Goal: Information Seeking & Learning: Find specific fact

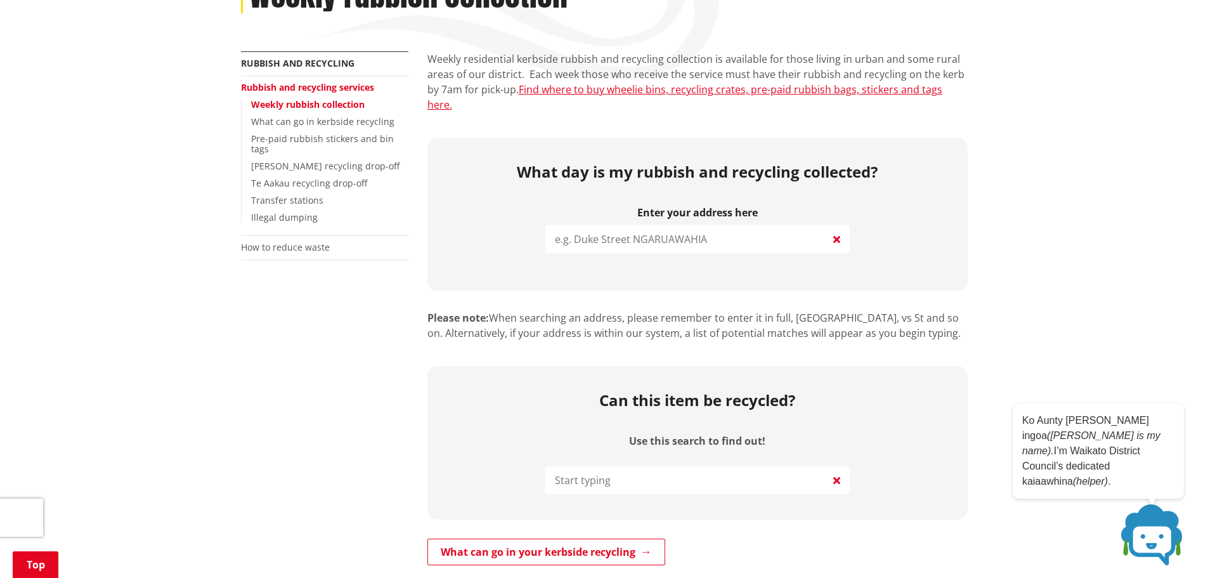
scroll to position [190, 0]
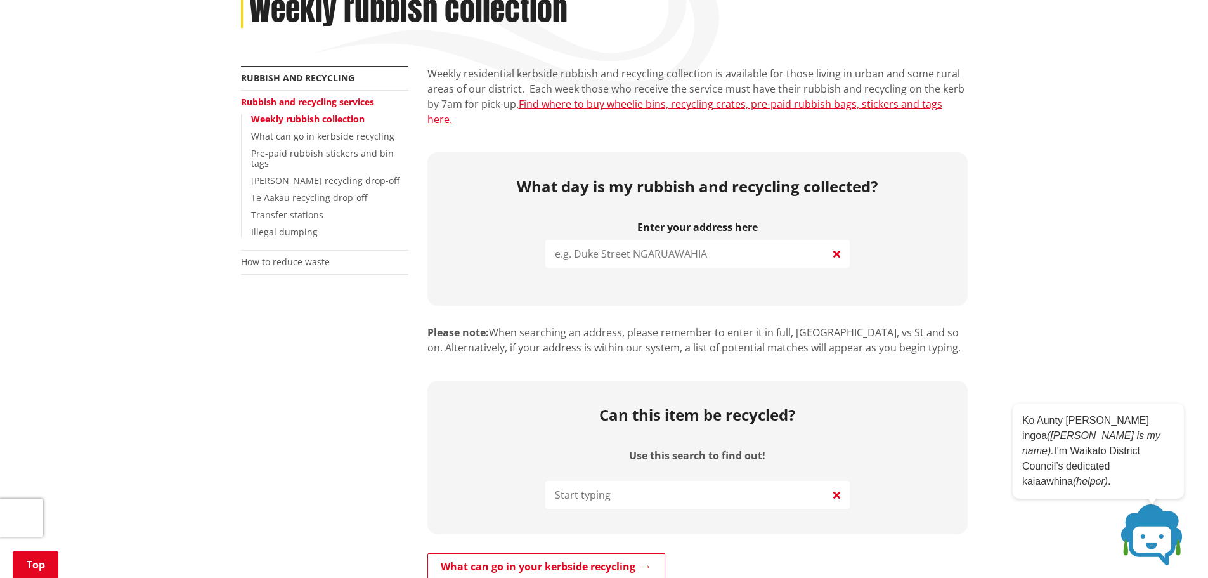
click at [839, 246] on icon at bounding box center [836, 253] width 7 height 15
click at [729, 240] on input "search" at bounding box center [697, 254] width 304 height 28
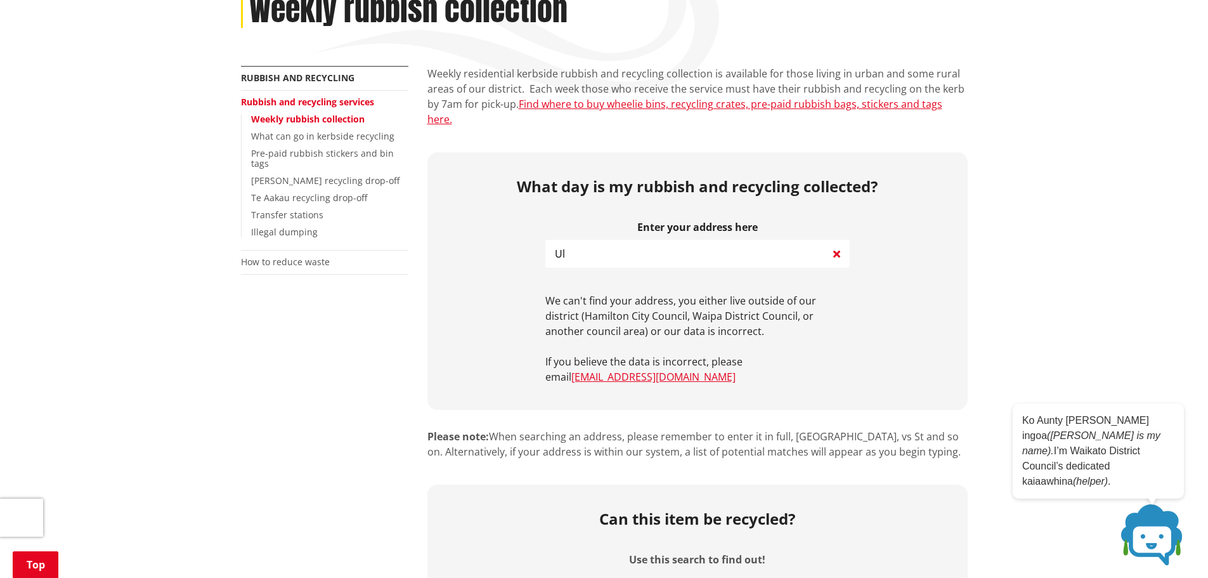
type input "U"
drag, startPoint x: 599, startPoint y: 241, endPoint x: 478, endPoint y: 236, distance: 121.2
click at [478, 236] on div "What day is my rubbish and recycling collected? Enter your address here Whitior…" at bounding box center [697, 280] width 540 height 257
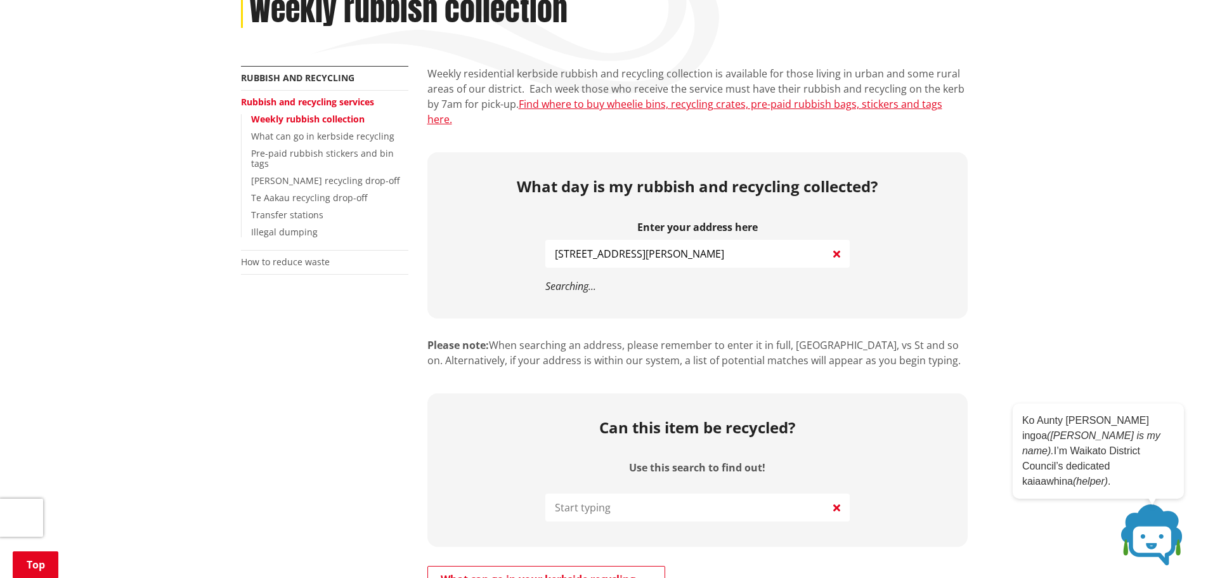
type input "[STREET_ADDRESS][PERSON_NAME]"
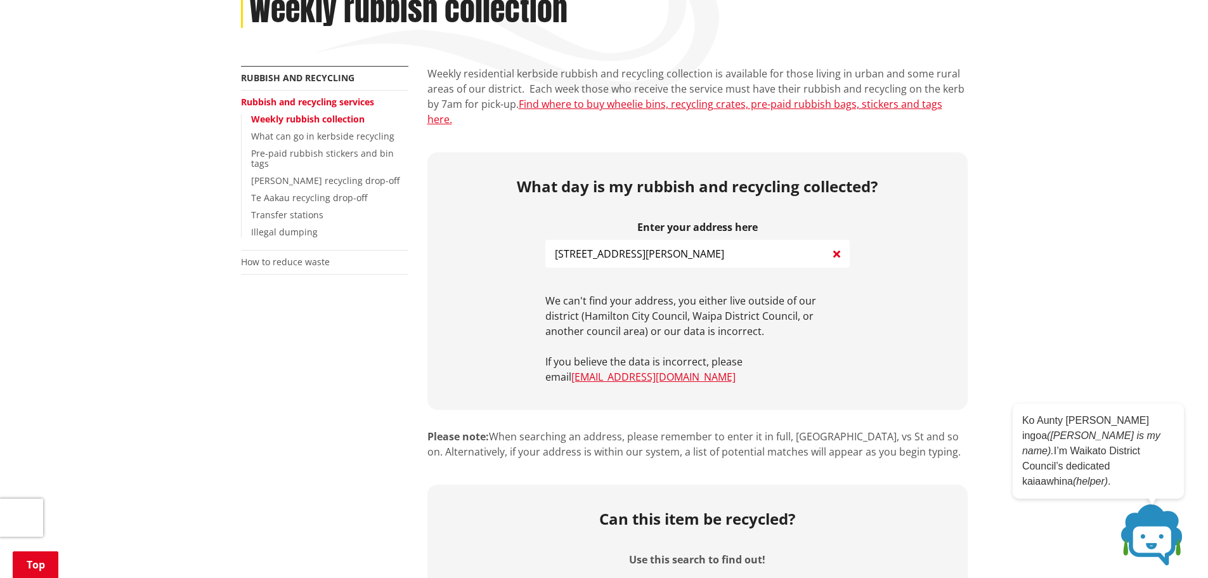
click at [839, 246] on icon at bounding box center [836, 253] width 7 height 15
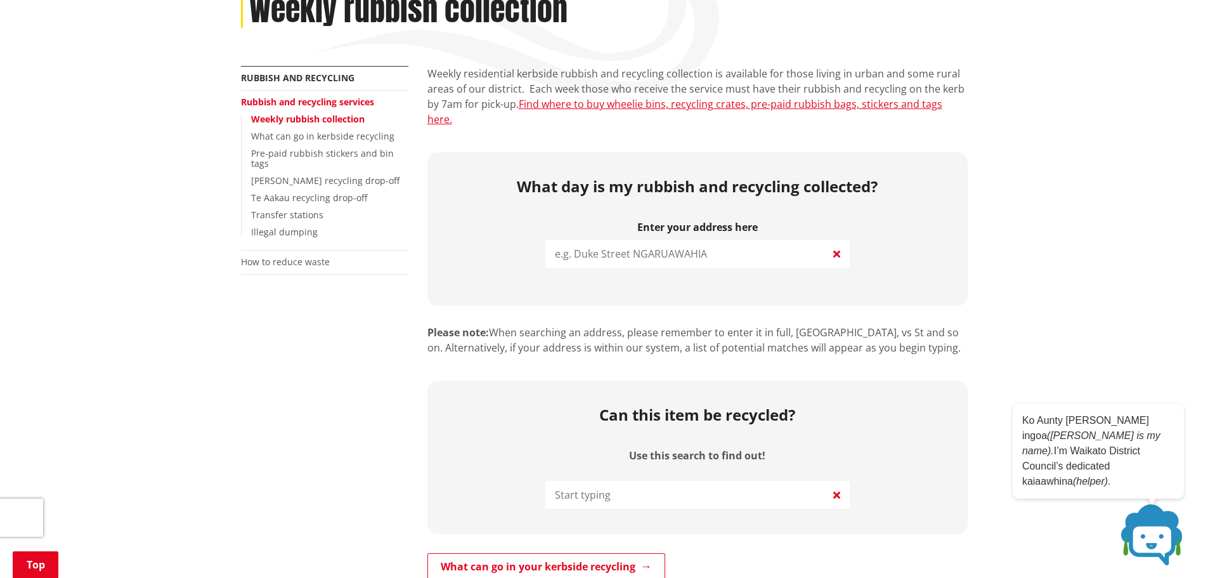
click at [758, 240] on input "search" at bounding box center [697, 254] width 304 height 28
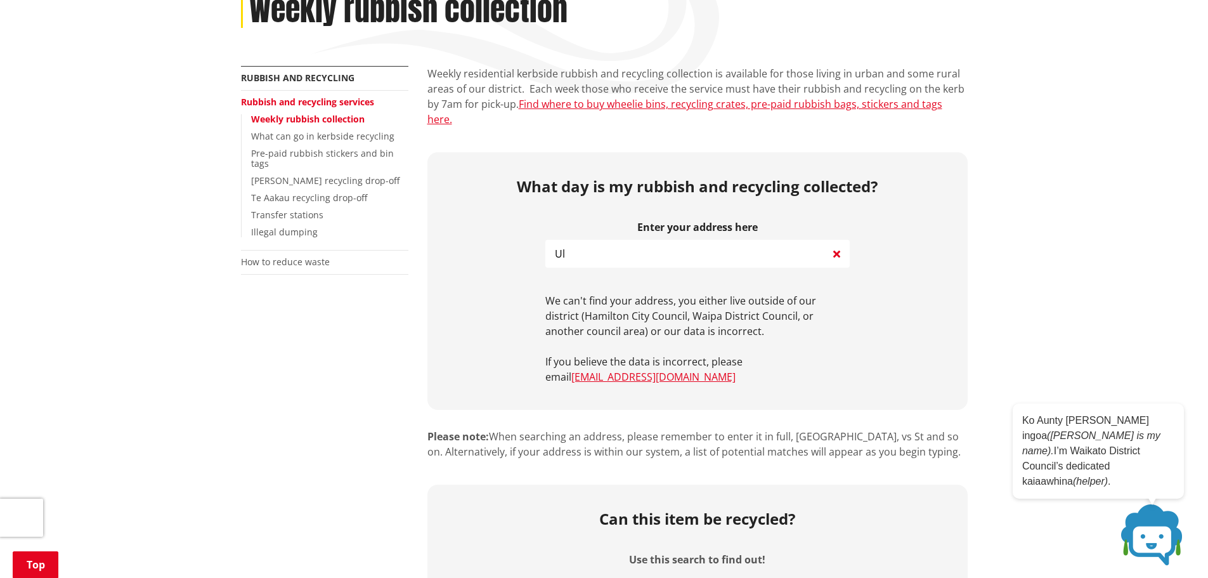
type input "U"
type input "[GEOGRAPHIC_DATA] WHITIORA"
click at [838, 246] on icon at bounding box center [836, 253] width 7 height 15
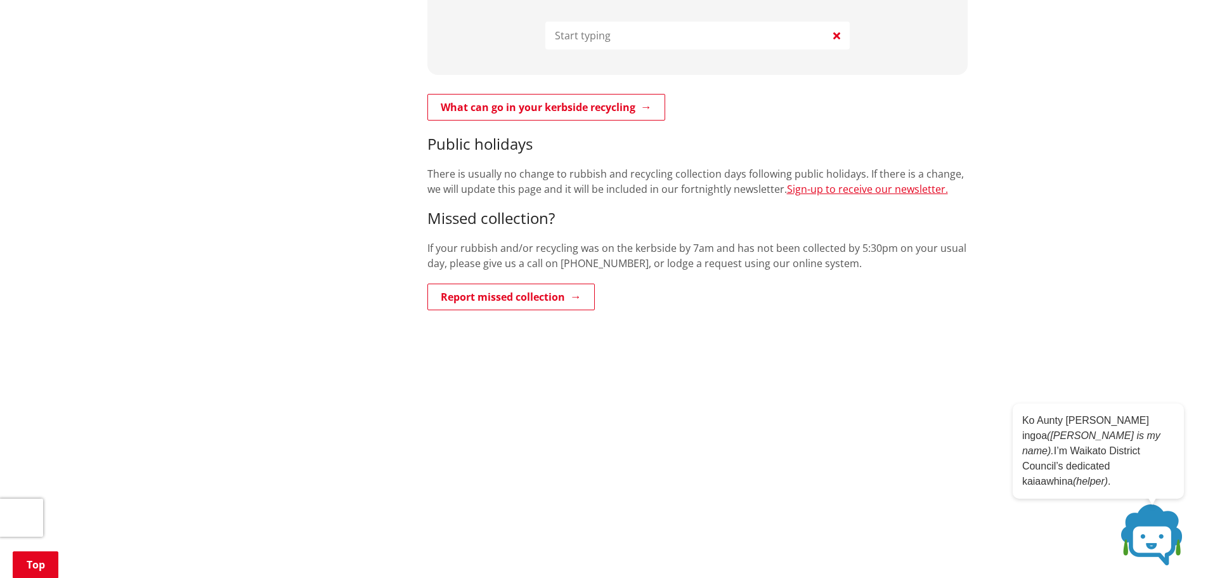
scroll to position [824, 0]
